Goal: Transaction & Acquisition: Purchase product/service

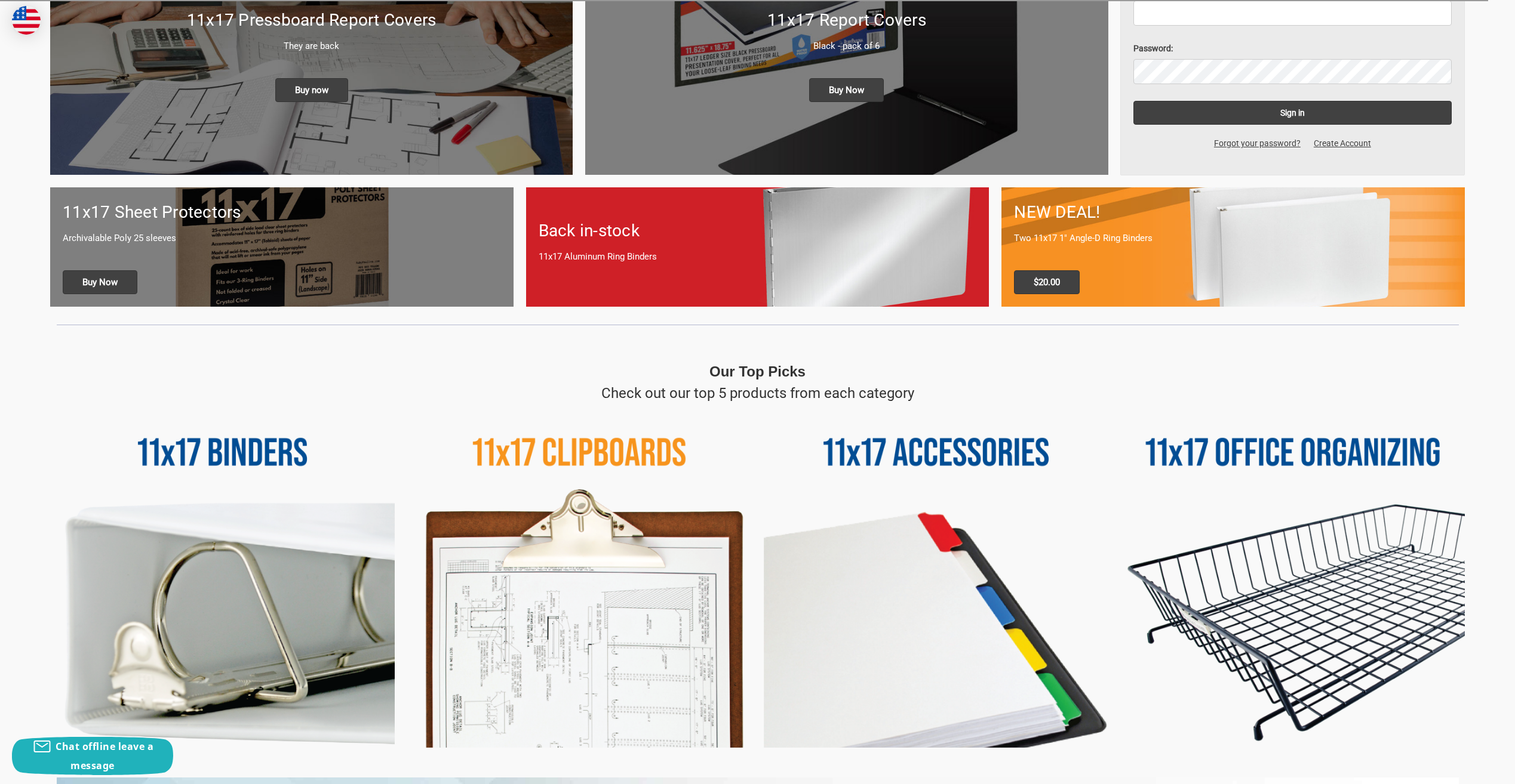
scroll to position [279, 0]
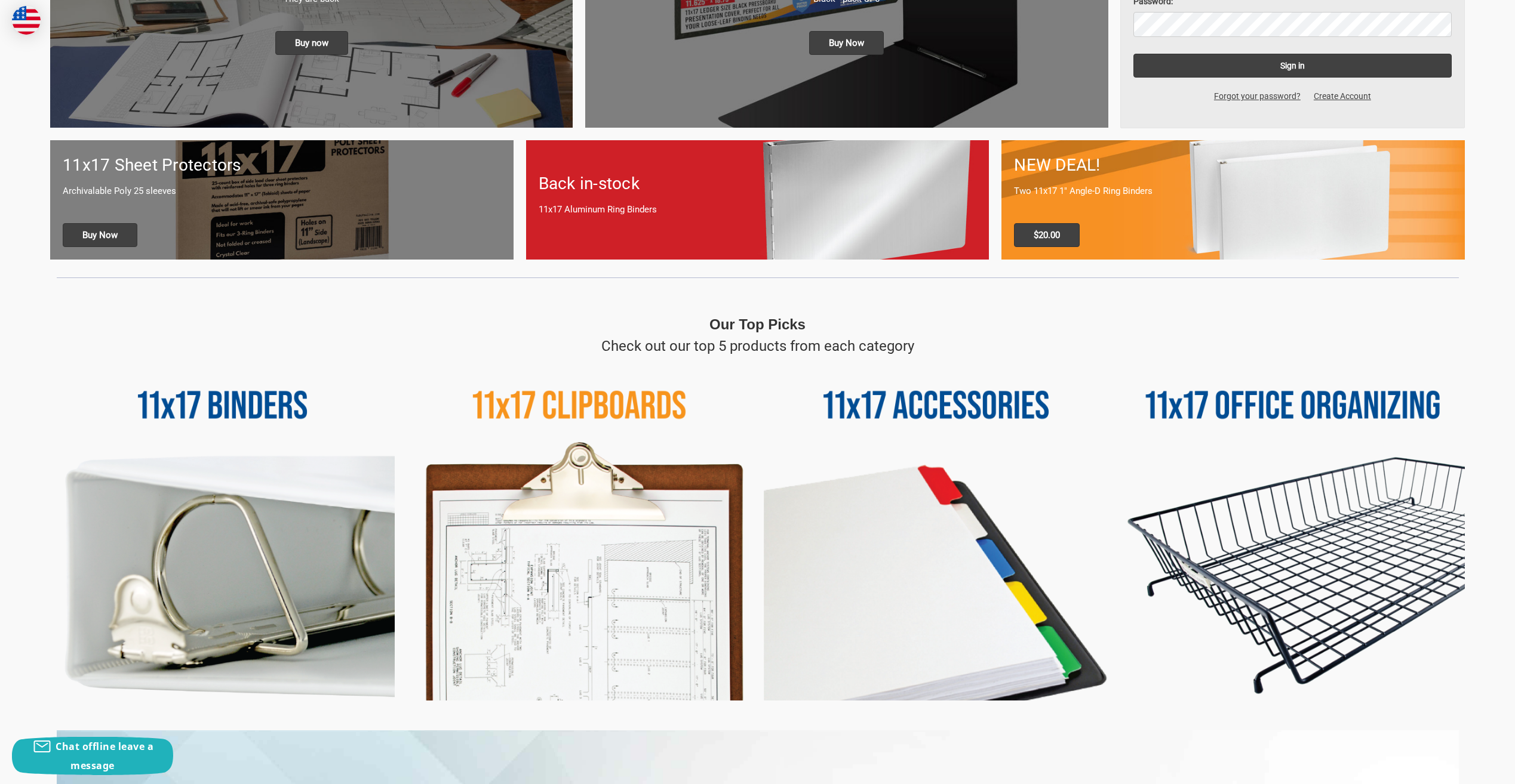
click at [1266, 407] on img at bounding box center [1293, 529] width 344 height 344
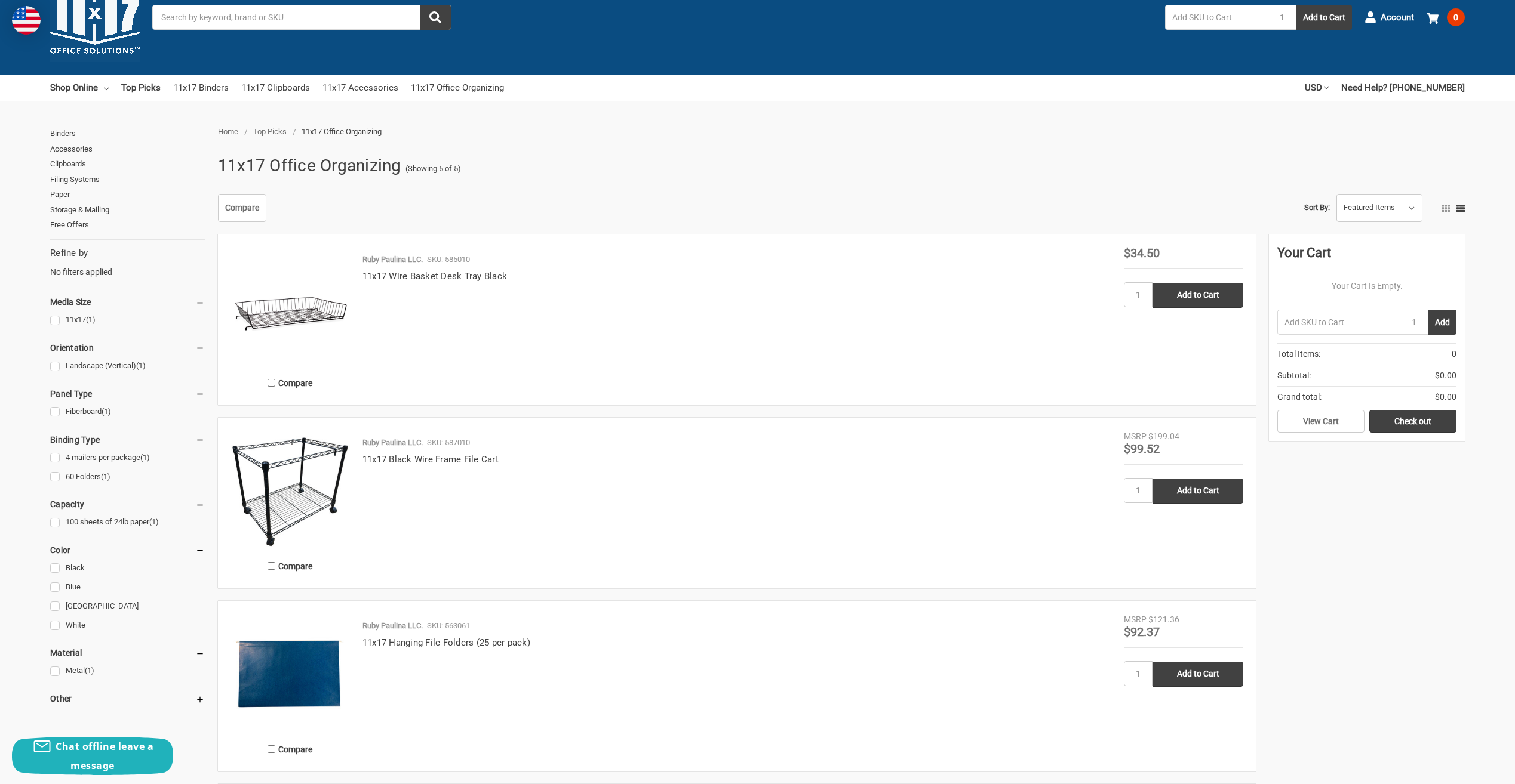
scroll to position [79, 0]
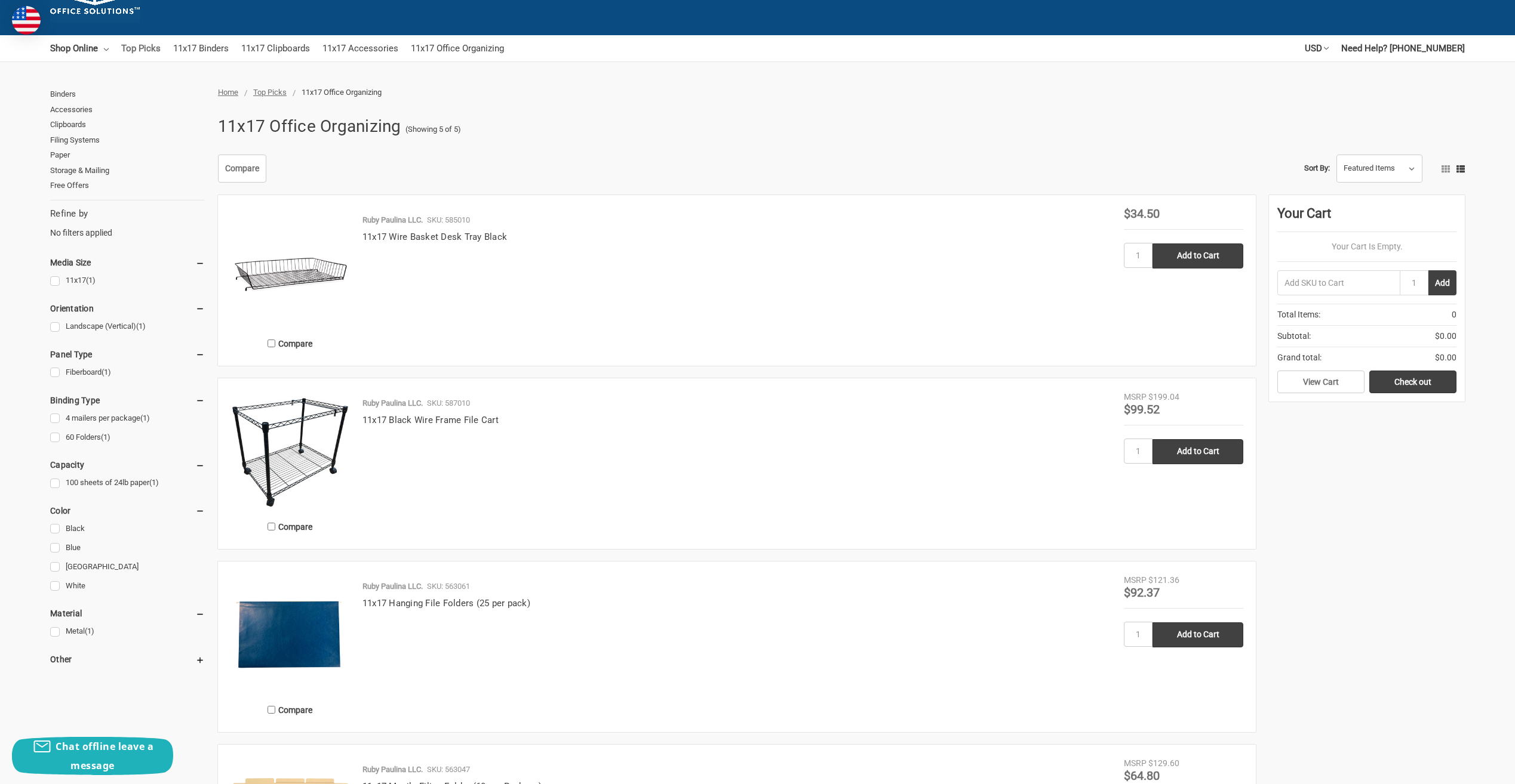
click at [141, 43] on link "Top Picks" at bounding box center [141, 49] width 40 height 26
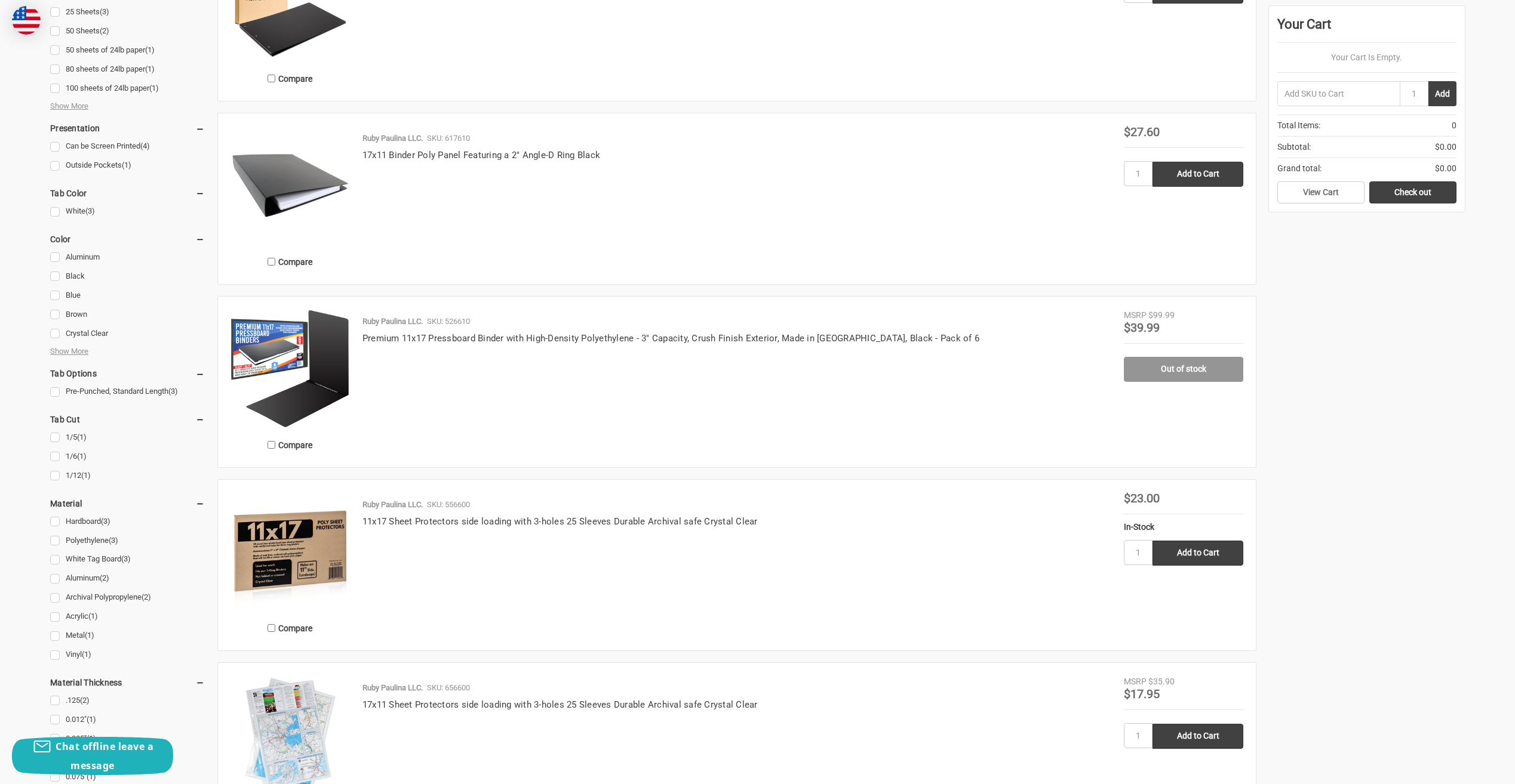
scroll to position [836, 0]
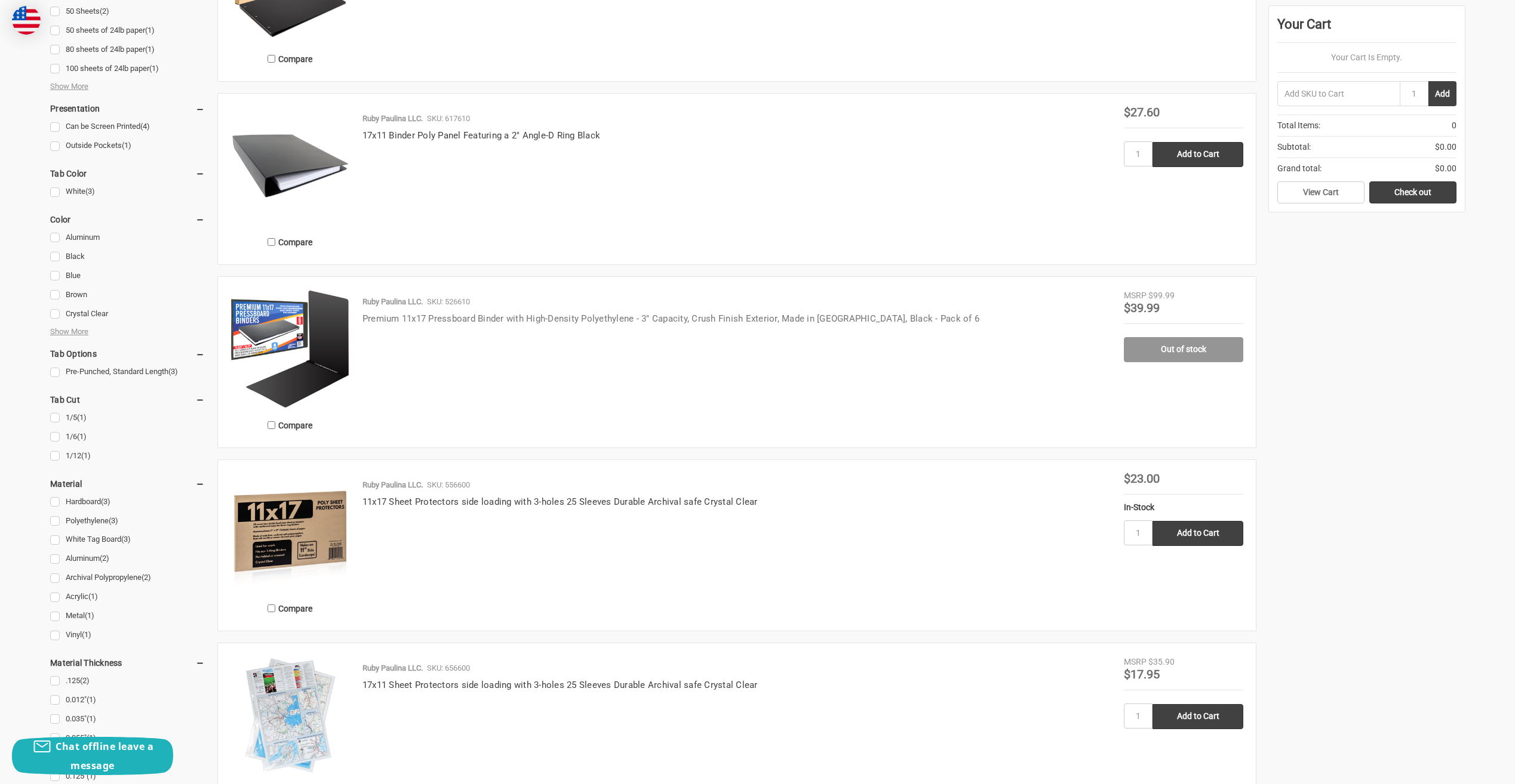
click at [665, 319] on link "Premium 11x17 Pressboard Binder with High-Density Polyethylene - 3" Capacity, C…" at bounding box center [670, 319] width 617 height 11
